Goal: Task Accomplishment & Management: Manage account settings

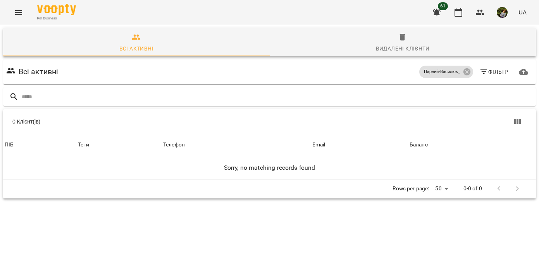
click at [15, 15] on icon "Menu" at bounding box center [18, 12] width 9 height 9
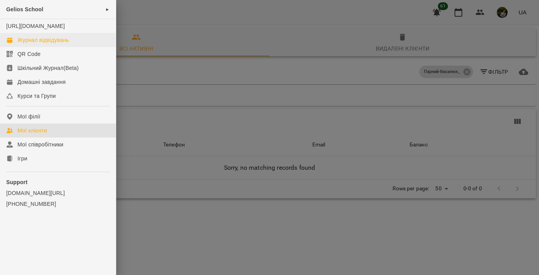
click at [55, 44] on div "Журнал відвідувань" at bounding box center [43, 40] width 52 height 8
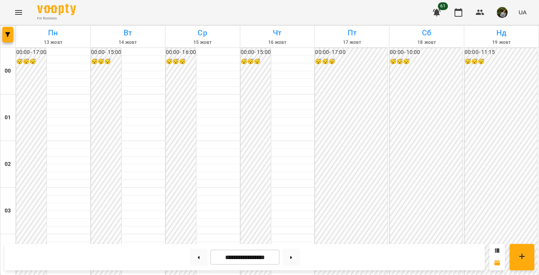
scroll to position [671, 0]
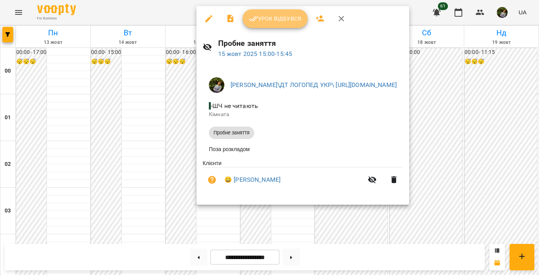
click at [279, 19] on span "Урок відбувся" at bounding box center [275, 18] width 53 height 9
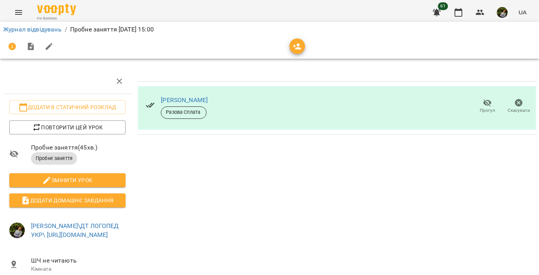
click at [18, 10] on icon "Menu" at bounding box center [18, 12] width 9 height 9
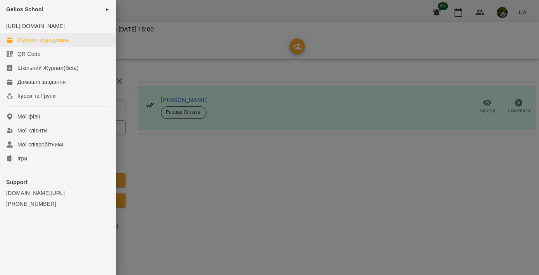
click at [45, 44] on div "Журнал відвідувань" at bounding box center [43, 40] width 52 height 8
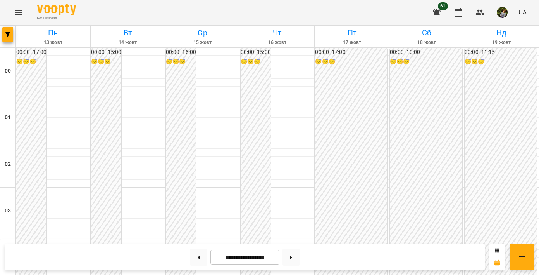
scroll to position [648, 0]
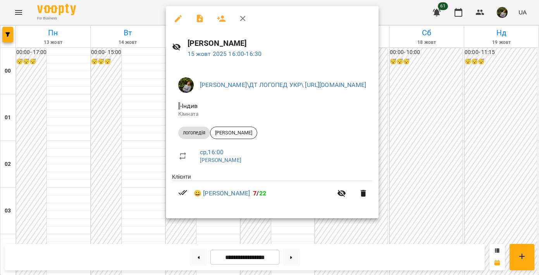
click at [67, 173] on div at bounding box center [269, 137] width 539 height 275
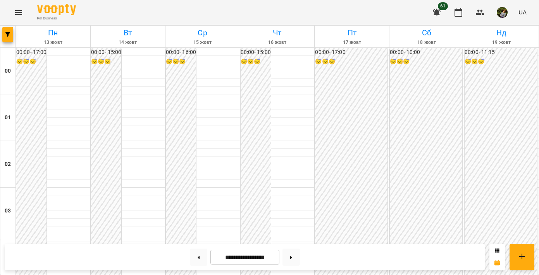
scroll to position [796, 0]
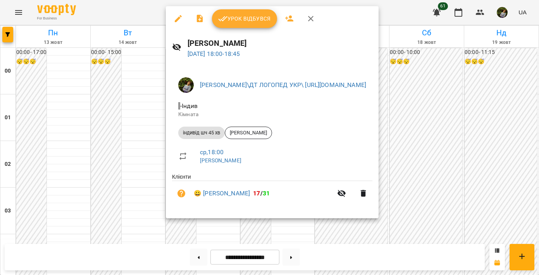
click at [48, 162] on div at bounding box center [269, 137] width 539 height 275
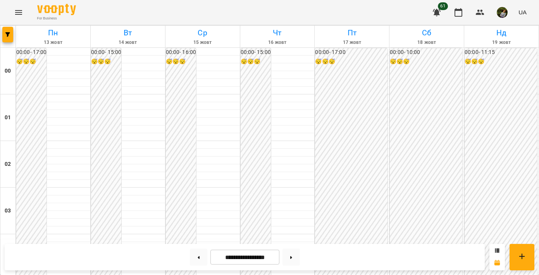
scroll to position [703, 0]
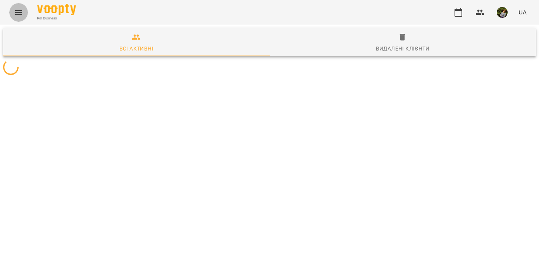
click at [19, 15] on icon "Menu" at bounding box center [18, 12] width 9 height 9
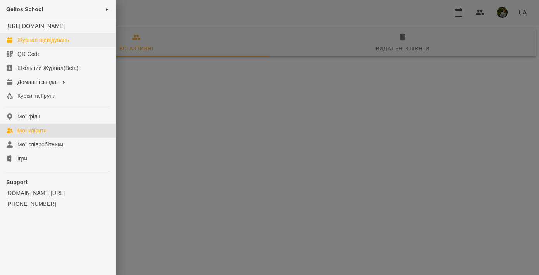
click at [41, 44] on div "Журнал відвідувань" at bounding box center [43, 40] width 52 height 8
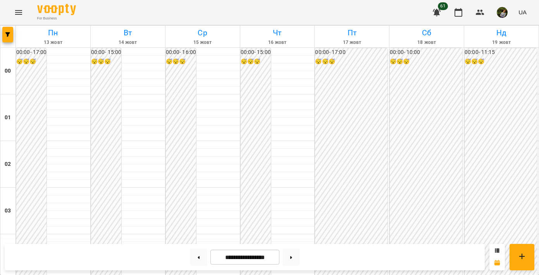
scroll to position [671, 0]
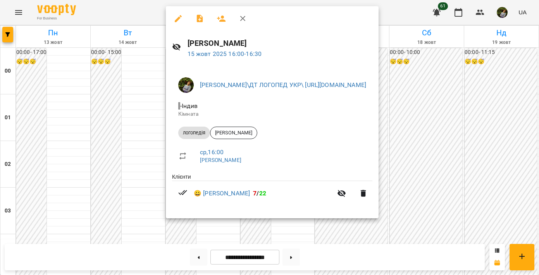
click at [181, 15] on icon "button" at bounding box center [178, 18] width 9 height 9
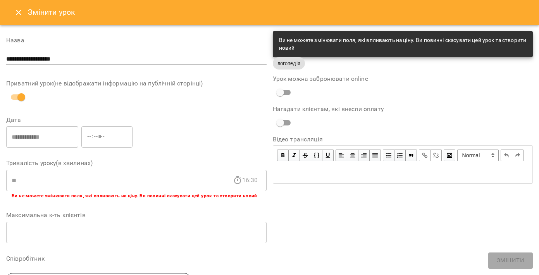
click at [16, 14] on icon "Close" at bounding box center [18, 12] width 5 height 5
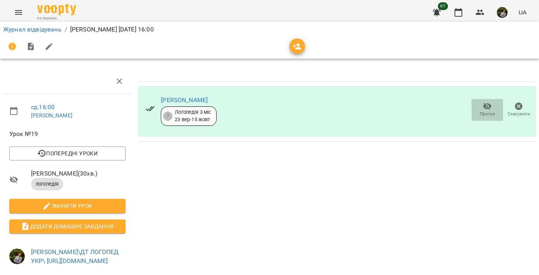
click at [486, 111] on span "Прогул" at bounding box center [488, 114] width 16 height 7
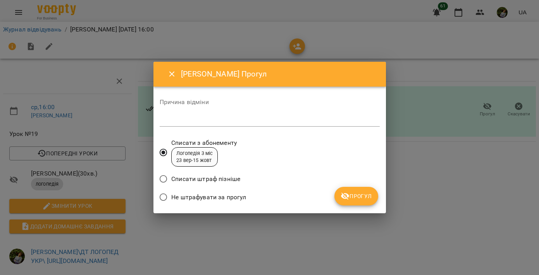
click at [374, 194] on button "Прогул" at bounding box center [357, 196] width 44 height 19
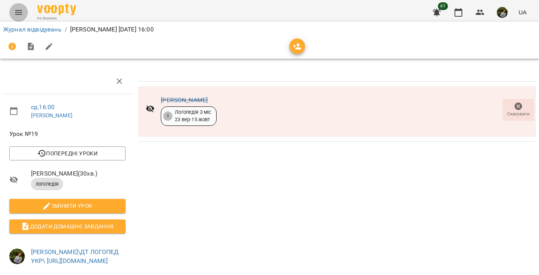
click at [20, 13] on icon "Menu" at bounding box center [18, 12] width 9 height 9
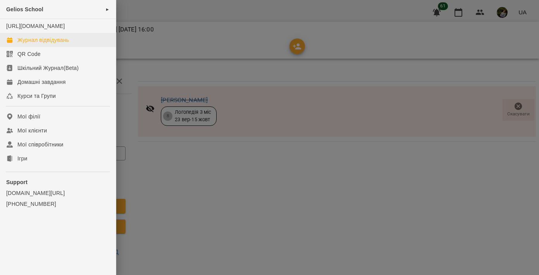
click at [38, 47] on link "Журнал відвідувань" at bounding box center [58, 40] width 116 height 14
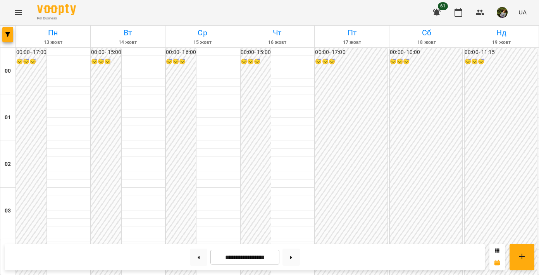
scroll to position [754, 0]
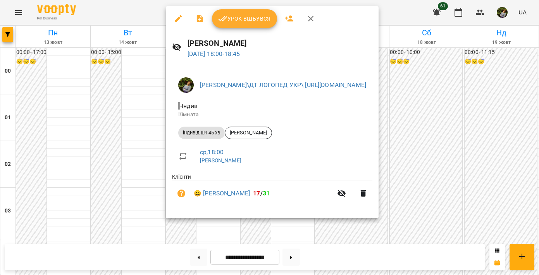
click at [42, 196] on div at bounding box center [269, 137] width 539 height 275
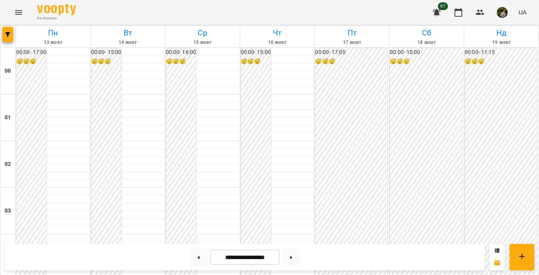
scroll to position [579, 0]
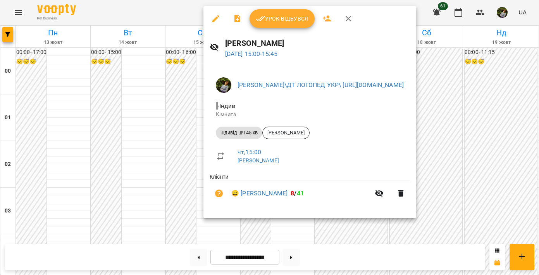
click at [297, 227] on div at bounding box center [269, 137] width 539 height 275
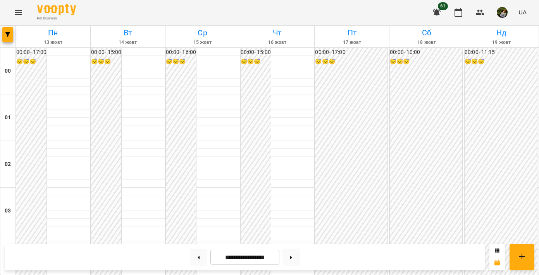
scroll to position [821, 0]
